Goal: Transaction & Acquisition: Subscribe to service/newsletter

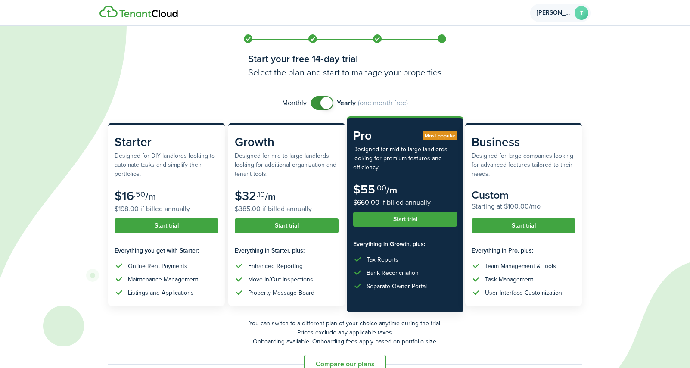
click at [550, 18] on account-user-avatar "Tyrone T" at bounding box center [560, 13] width 60 height 18
click at [518, 50] on div "[EMAIL_ADDRESS][DOMAIN_NAME]" at bounding box center [538, 52] width 82 height 5
click at [210, 84] on icon at bounding box center [327, 184] width 654 height 368
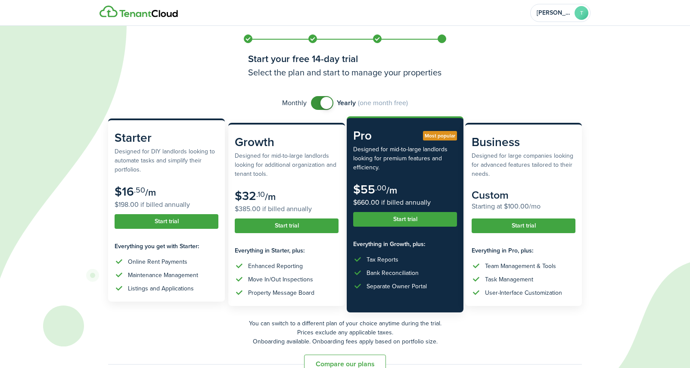
click at [164, 226] on button "Start trial" at bounding box center [167, 221] width 104 height 15
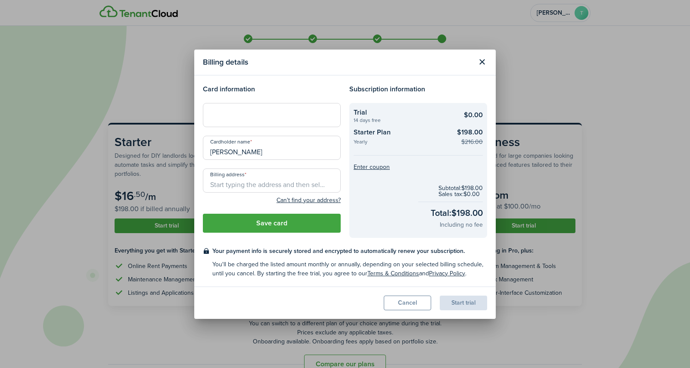
click at [482, 62] on button "Close modal" at bounding box center [482, 62] width 15 height 15
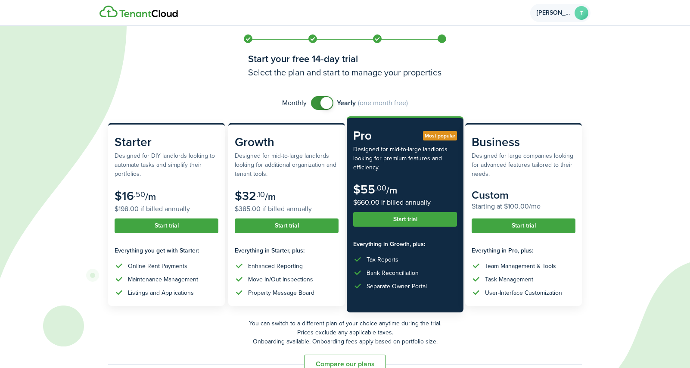
click at [569, 8] on account-user-avatar "Tyrone T" at bounding box center [560, 13] width 60 height 18
click at [525, 40] on div "Landlord Tyrone Culler" at bounding box center [538, 43] width 82 height 16
click at [574, 9] on account-user-avatar "Tyrone T" at bounding box center [560, 13] width 60 height 18
click at [523, 50] on div "[EMAIL_ADDRESS][DOMAIN_NAME]" at bounding box center [538, 52] width 82 height 5
click at [495, 81] on link "Log out" at bounding box center [526, 72] width 116 height 21
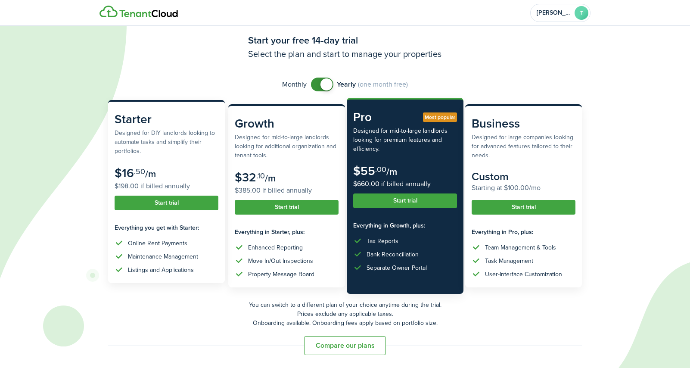
scroll to position [19, 0]
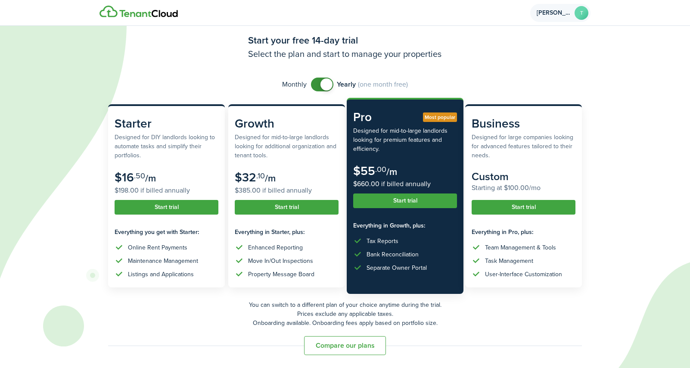
click at [563, 11] on span "[PERSON_NAME]" at bounding box center [554, 13] width 34 height 6
click at [516, 79] on link "Log out" at bounding box center [526, 72] width 116 height 21
